Goal: Navigation & Orientation: Find specific page/section

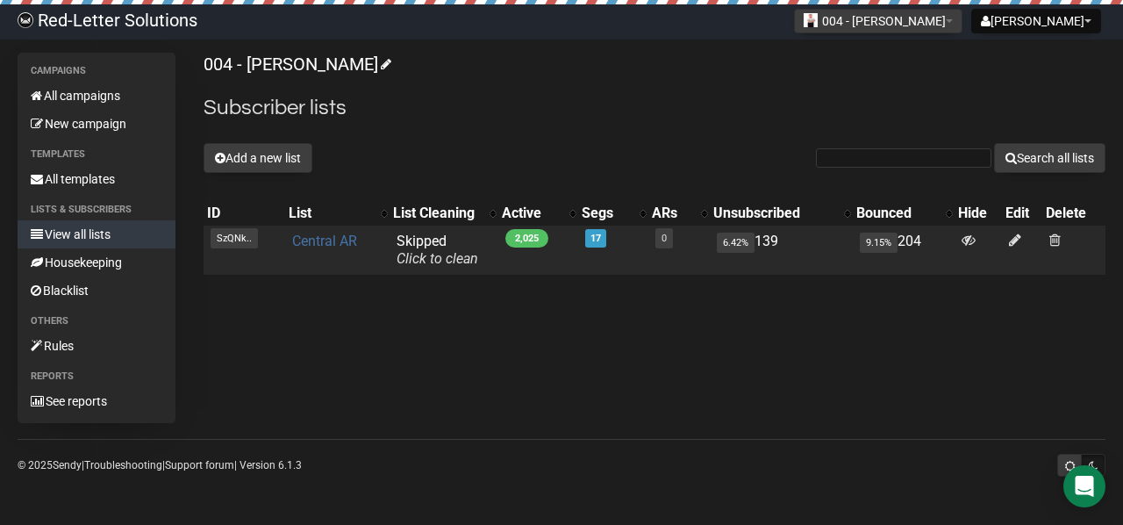
click at [312, 239] on link "Central AR" at bounding box center [324, 241] width 65 height 17
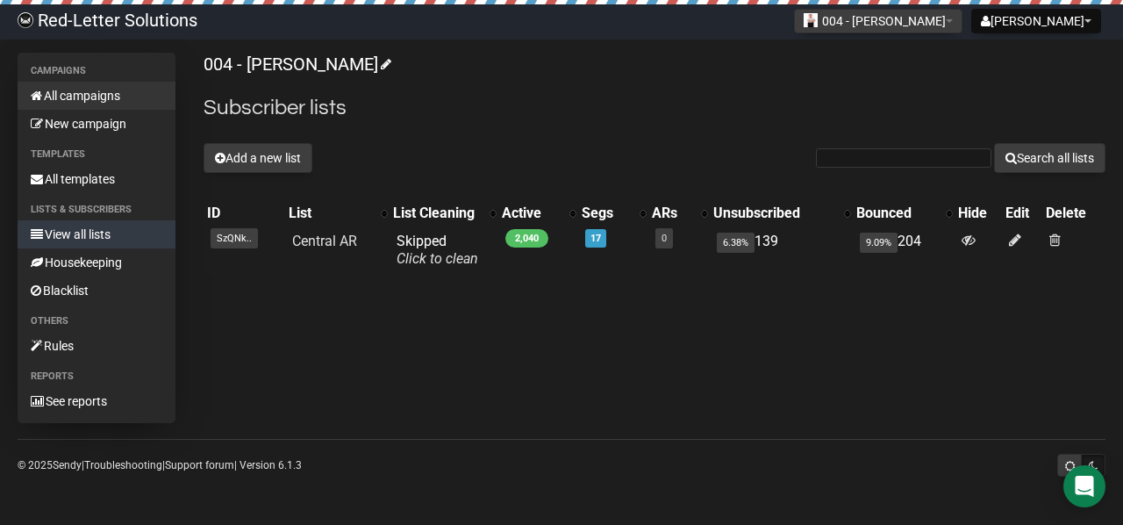
click at [105, 97] on link "All campaigns" at bounding box center [97, 96] width 158 height 28
